Goal: Information Seeking & Learning: Find specific fact

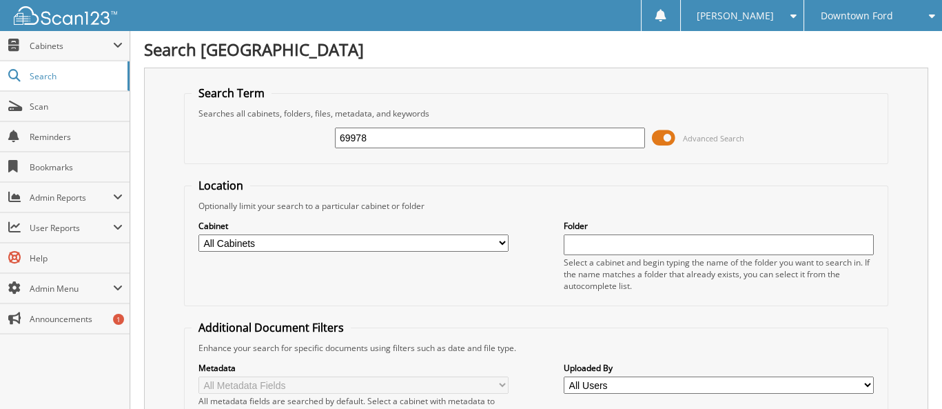
type input "69978"
drag, startPoint x: 338, startPoint y: 132, endPoint x: 380, endPoint y: 138, distance: 41.8
click at [380, 137] on input "69978" at bounding box center [490, 138] width 310 height 21
type input "69976"
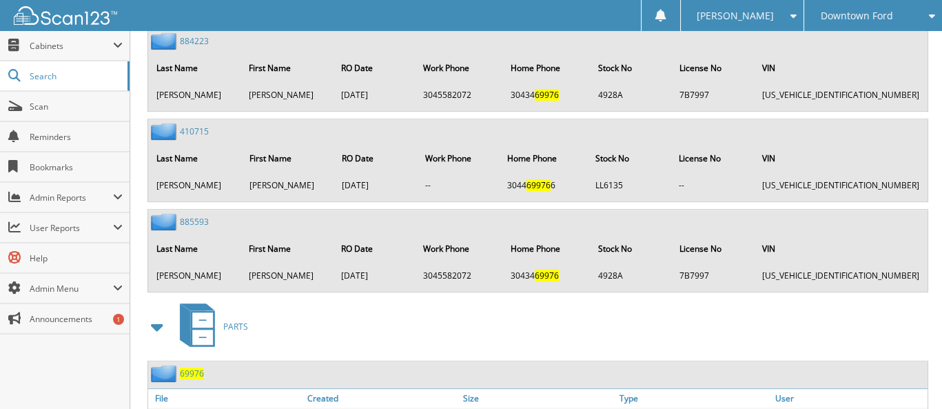
scroll to position [1260, 0]
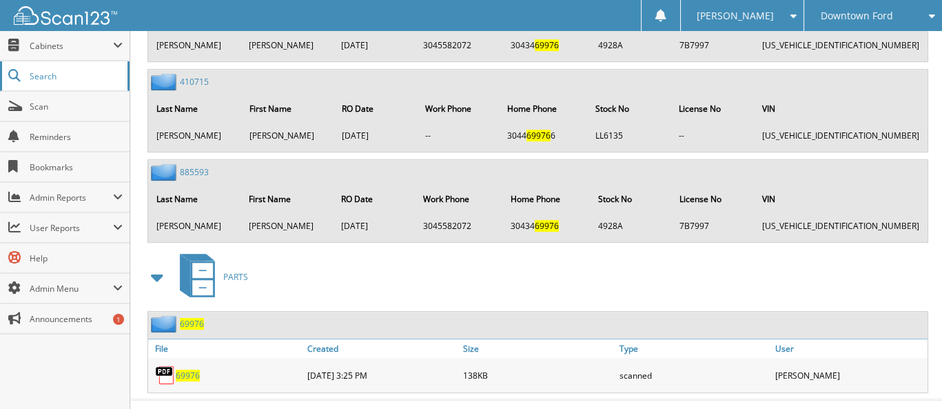
click at [47, 74] on span "Search" at bounding box center [75, 76] width 91 height 12
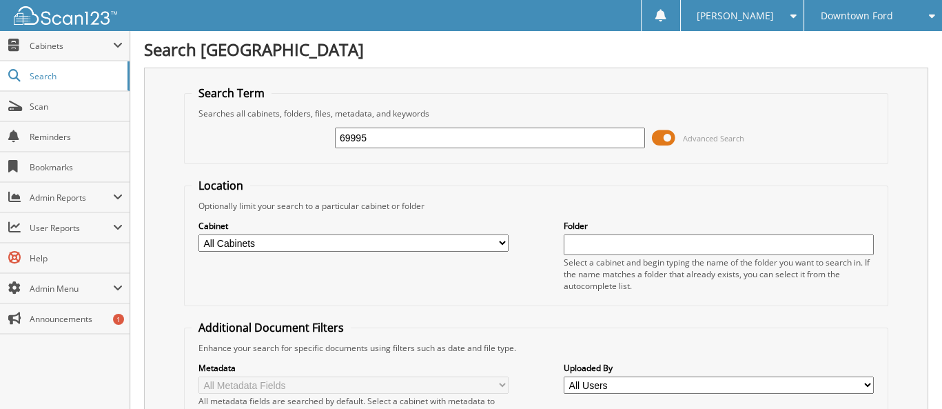
type input "69995"
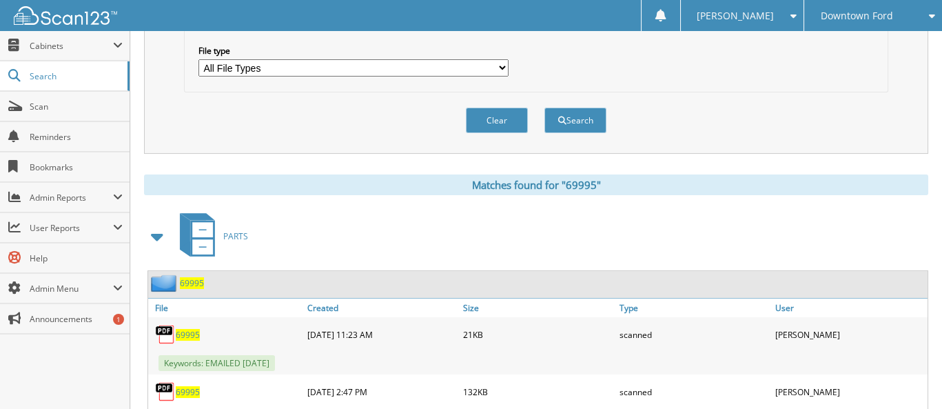
scroll to position [620, 0]
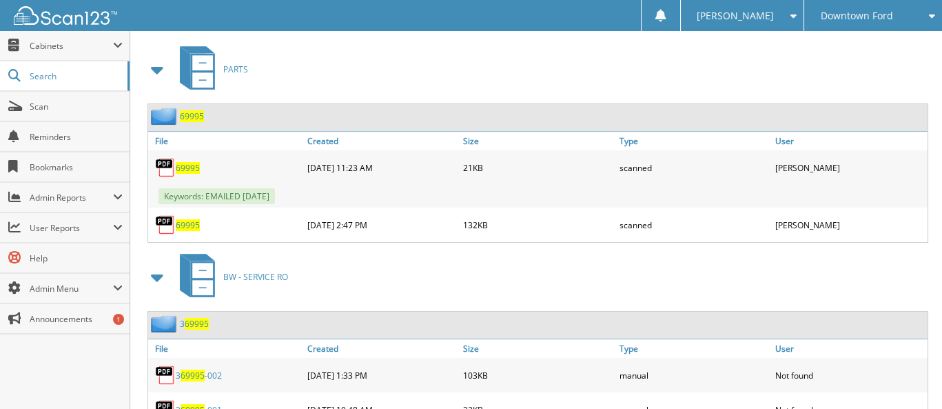
click at [188, 162] on span "69995" at bounding box center [188, 168] width 24 height 12
